Goal: Information Seeking & Learning: Find specific fact

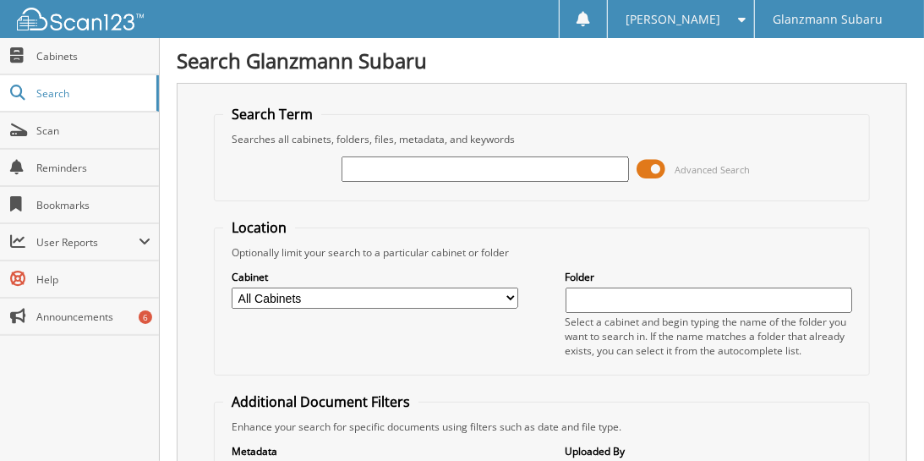
drag, startPoint x: 431, startPoint y: 169, endPoint x: 484, endPoint y: 184, distance: 54.4
click at [431, 169] on input "text" at bounding box center [485, 168] width 287 height 25
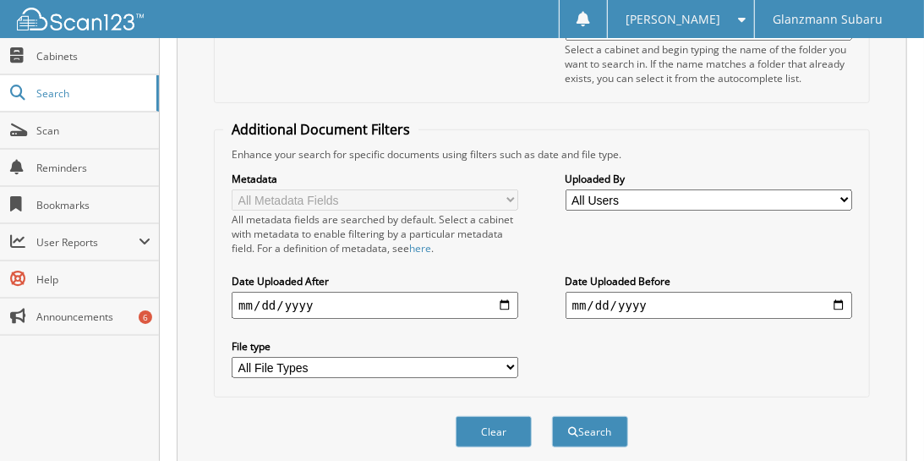
scroll to position [321, 0]
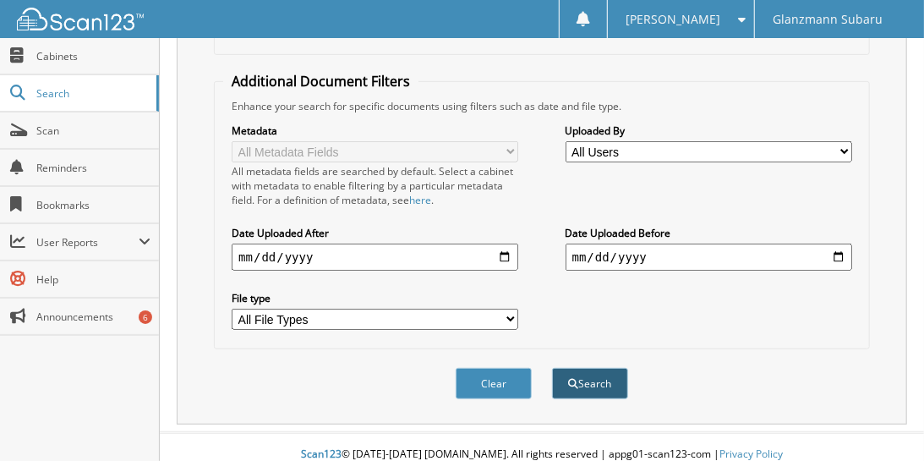
type input "J3297854"
click at [595, 370] on button "Search" at bounding box center [590, 383] width 76 height 31
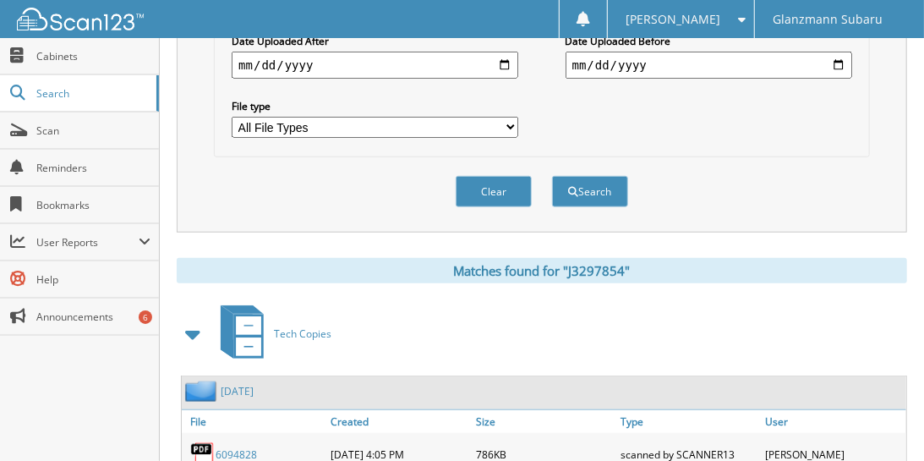
click at [195, 319] on span at bounding box center [194, 334] width 24 height 30
